Goal: Task Accomplishment & Management: Manage account settings

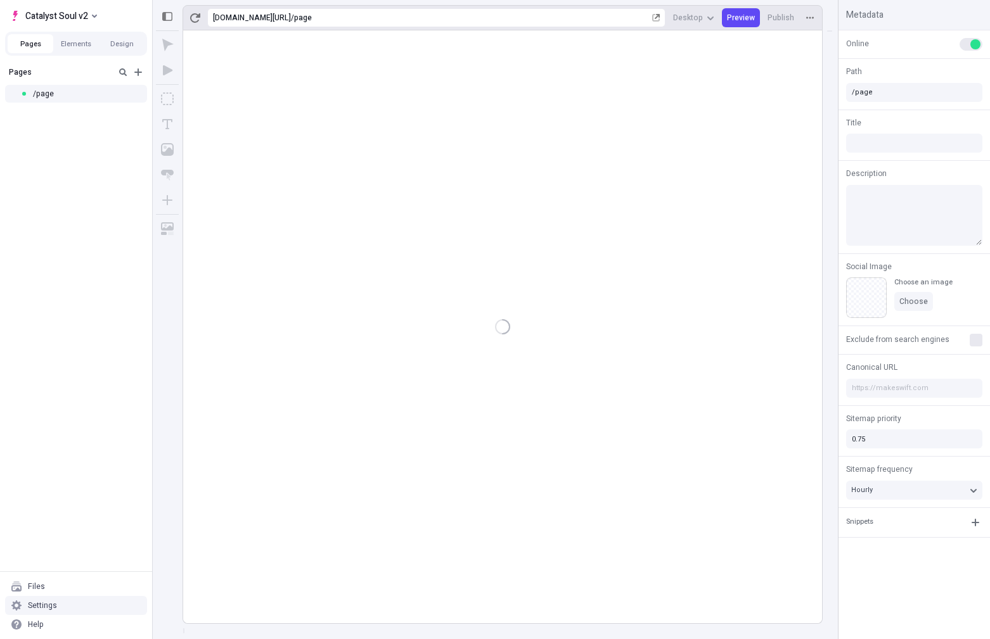
click at [56, 604] on div "Settings" at bounding box center [76, 605] width 142 height 19
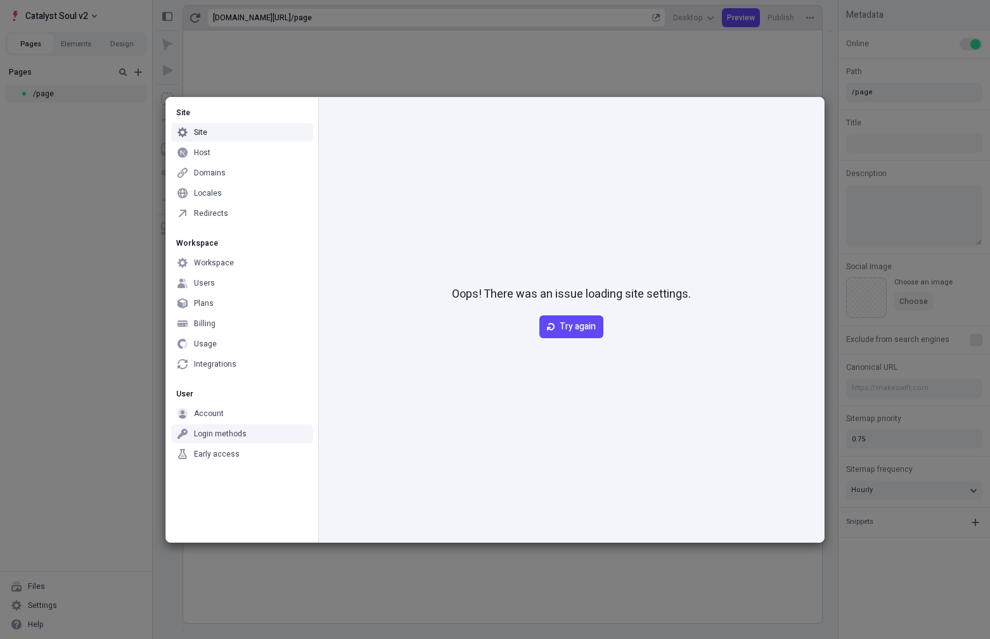
click at [221, 434] on div "Login methods" at bounding box center [220, 434] width 53 height 10
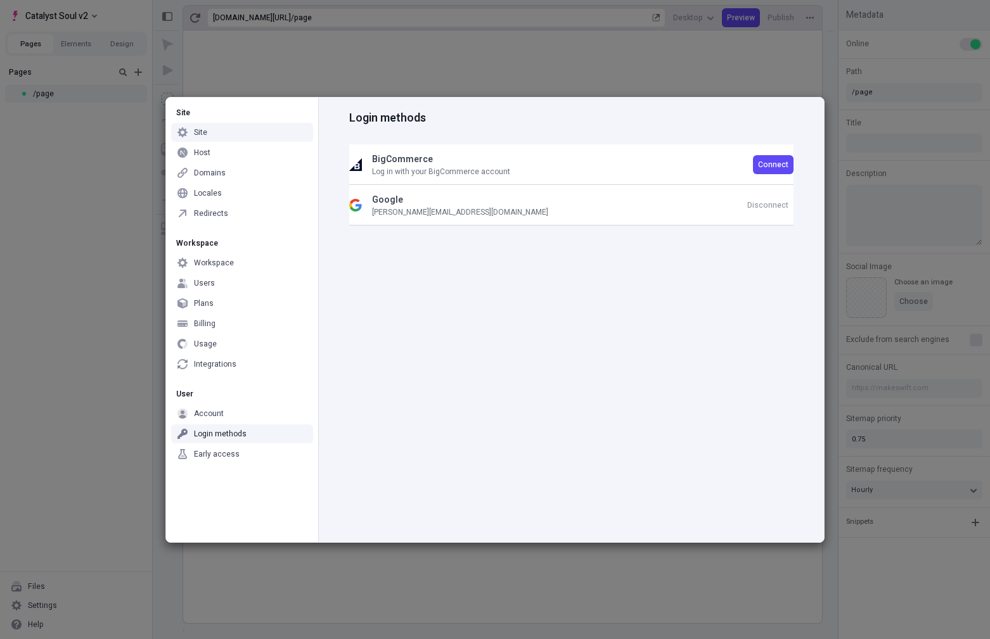
click at [207, 129] on div "Site" at bounding box center [242, 132] width 142 height 19
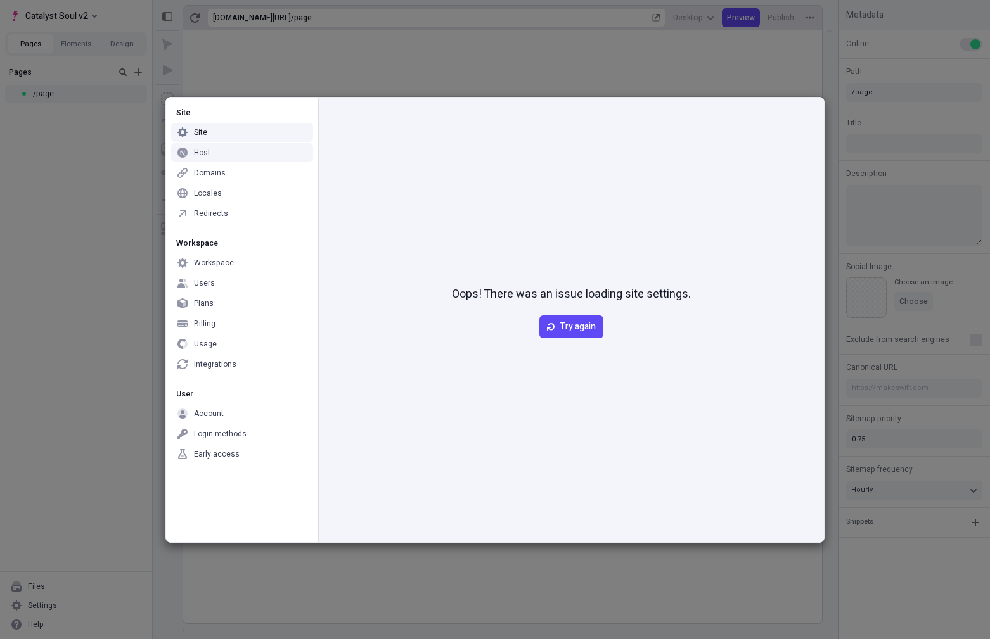
click at [201, 151] on div "Host" at bounding box center [202, 153] width 16 height 10
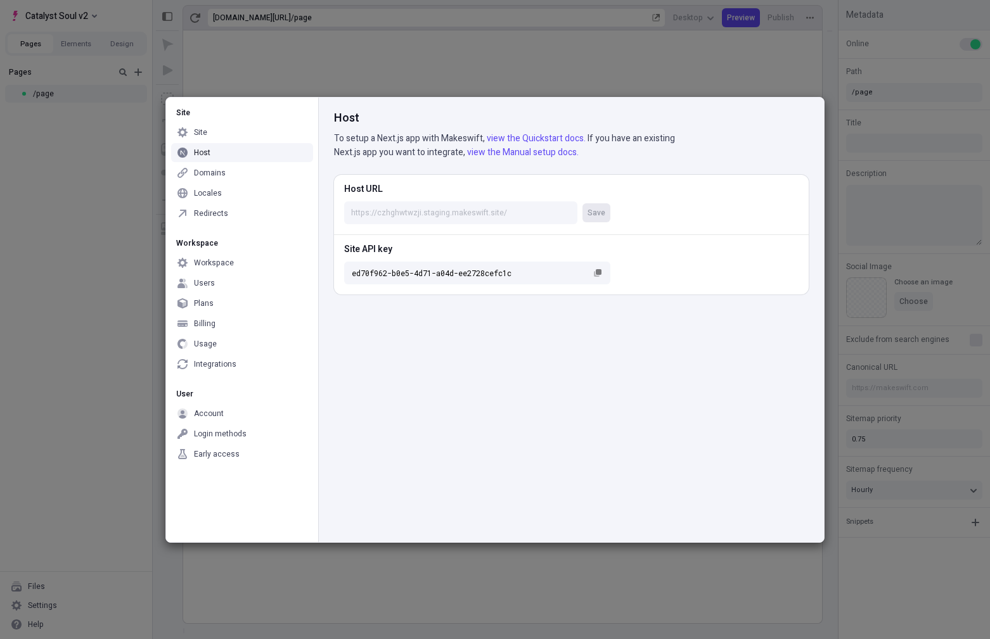
click at [41, 160] on div "Site Site Host Domains Locales Redirects Workspace Workspace Users Plans Billin…" at bounding box center [495, 319] width 990 height 639
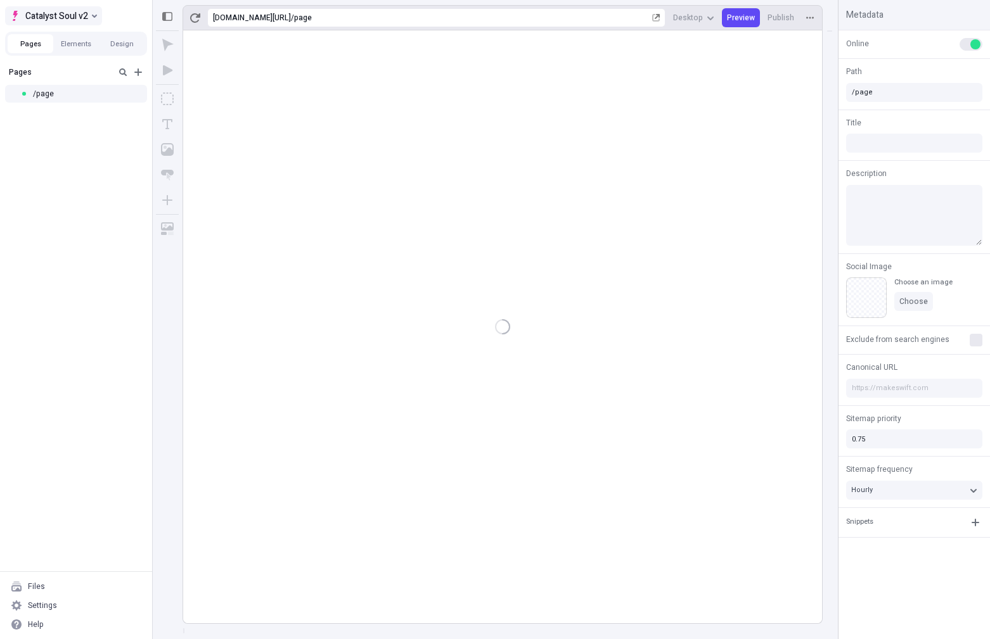
click at [75, 15] on span "Catalyst Soul v2" at bounding box center [56, 15] width 63 height 15
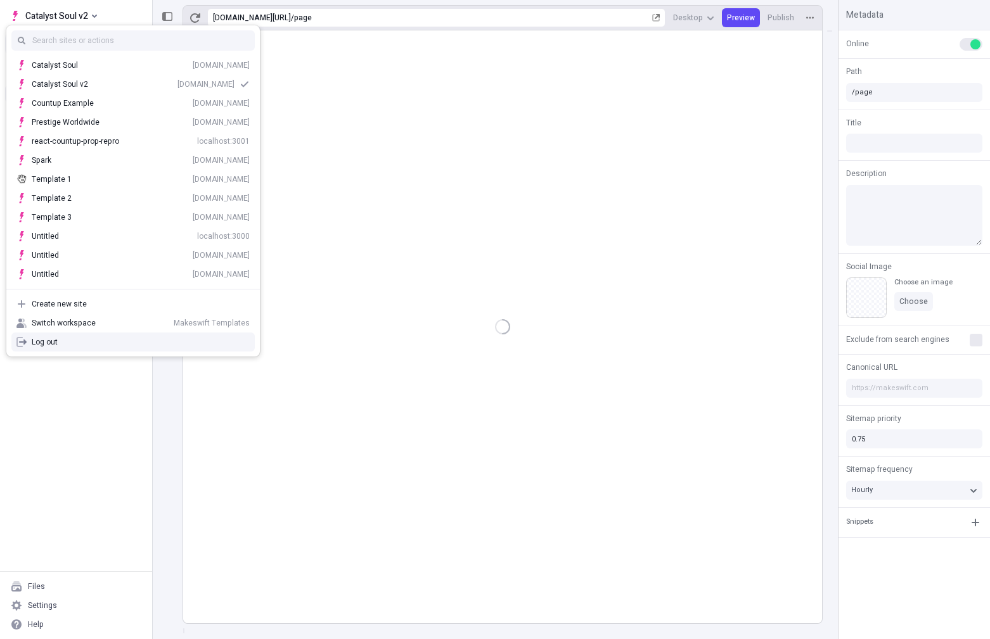
click at [48, 345] on div "Log out" at bounding box center [141, 342] width 218 height 10
